Goal: Transaction & Acquisition: Obtain resource

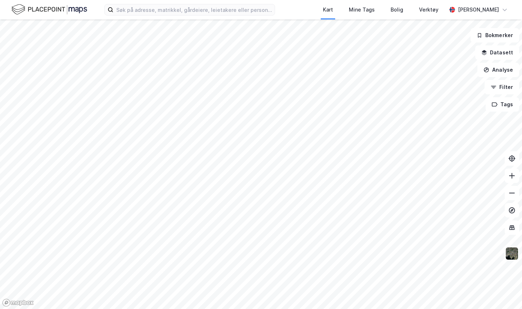
click at [127, 15] on div "Kart Mine Tags Bolig Verktøy [PERSON_NAME]" at bounding box center [261, 9] width 522 height 19
click at [130, 13] on input at bounding box center [193, 9] width 161 height 11
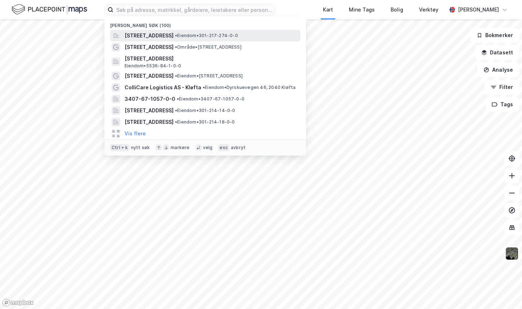
click at [156, 38] on span "[STREET_ADDRESS]" at bounding box center [149, 35] width 49 height 9
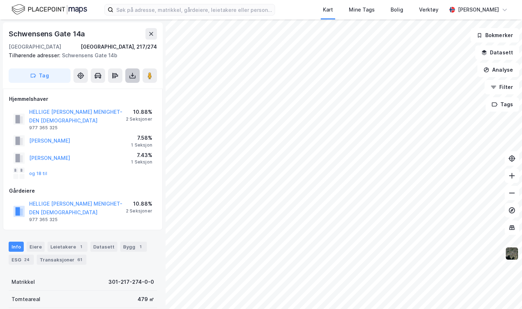
click at [131, 71] on button at bounding box center [132, 75] width 14 height 14
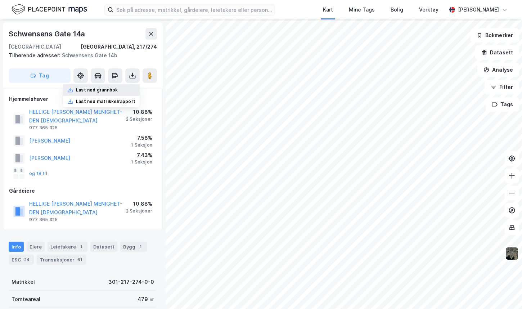
click at [126, 90] on div "Last ned grunnbok" at bounding box center [101, 90] width 77 height 12
